Goal: Task Accomplishment & Management: Use online tool/utility

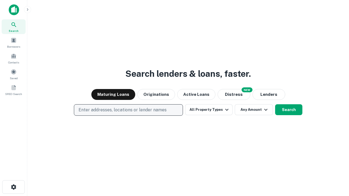
click at [128, 110] on p "Enter addresses, locations or lender names" at bounding box center [123, 110] width 88 height 7
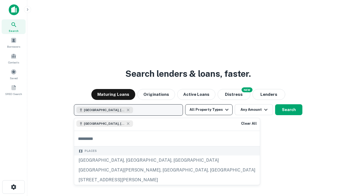
click at [209, 110] on button "All Property Types" at bounding box center [208, 109] width 47 height 11
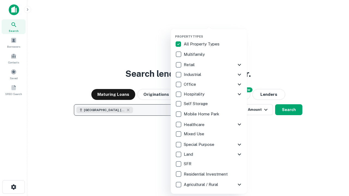
click at [213, 33] on button "button" at bounding box center [213, 33] width 76 height 0
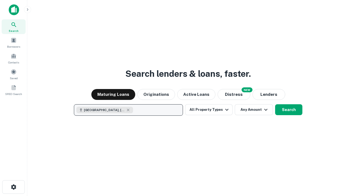
scroll to position [9, 0]
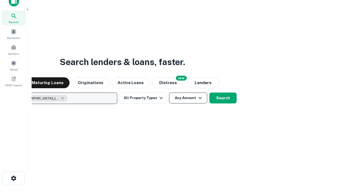
click at [169, 93] on button "Any Amount" at bounding box center [188, 98] width 38 height 11
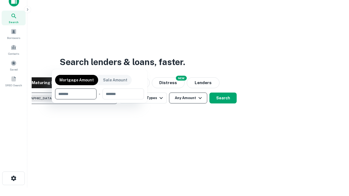
scroll to position [39, 154]
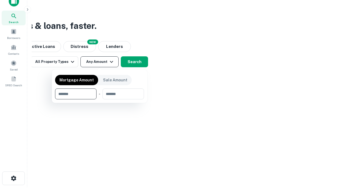
type input "*******"
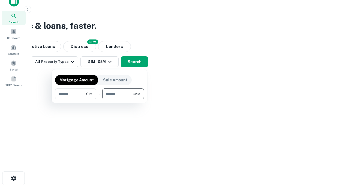
type input "*******"
click at [100, 100] on button "button" at bounding box center [99, 100] width 89 height 0
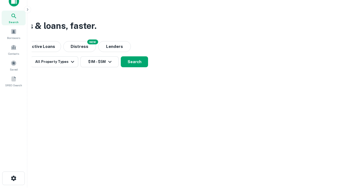
scroll to position [9, 0]
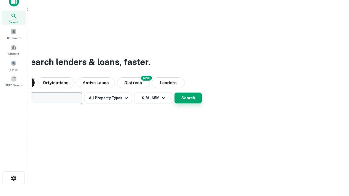
click at [175, 93] on button "Search" at bounding box center [188, 98] width 27 height 11
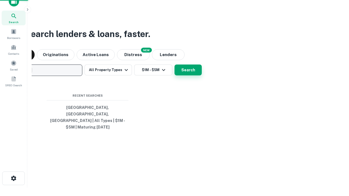
scroll to position [18, 154]
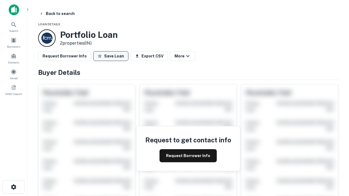
click at [111, 56] on button "Save Loan" at bounding box center [110, 56] width 35 height 10
click at [112, 56] on button "Loan Saved" at bounding box center [112, 56] width 38 height 10
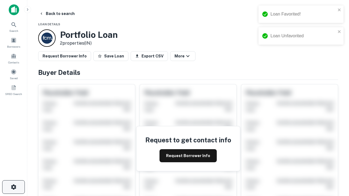
click at [13, 187] on icon "button" at bounding box center [13, 187] width 7 height 7
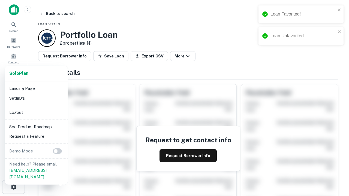
click at [36, 112] on li "Logout" at bounding box center [36, 113] width 58 height 10
